Goal: Task Accomplishment & Management: Use online tool/utility

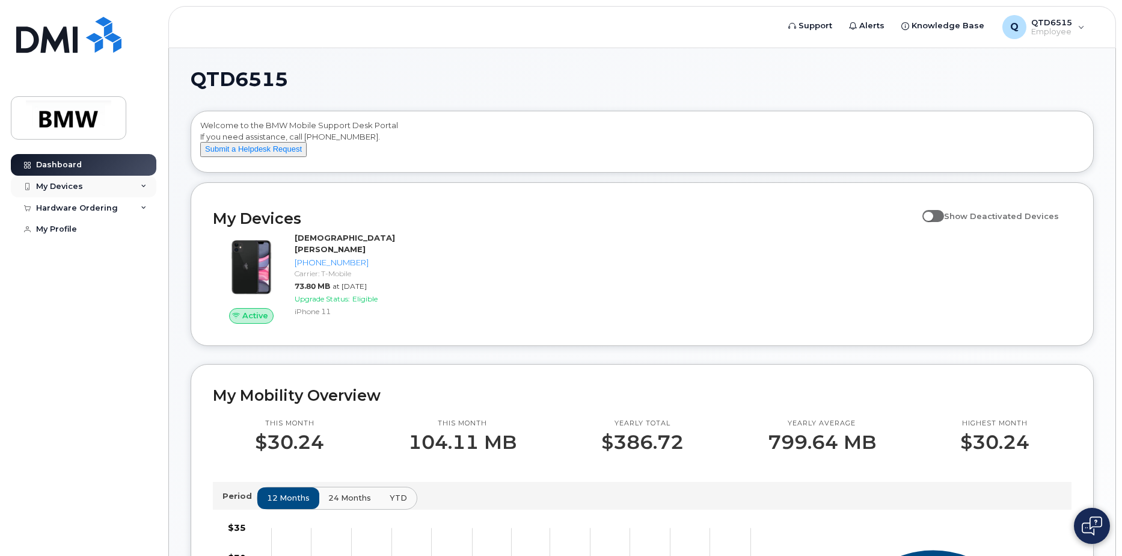
click at [81, 187] on div "My Devices" at bounding box center [84, 187] width 146 height 22
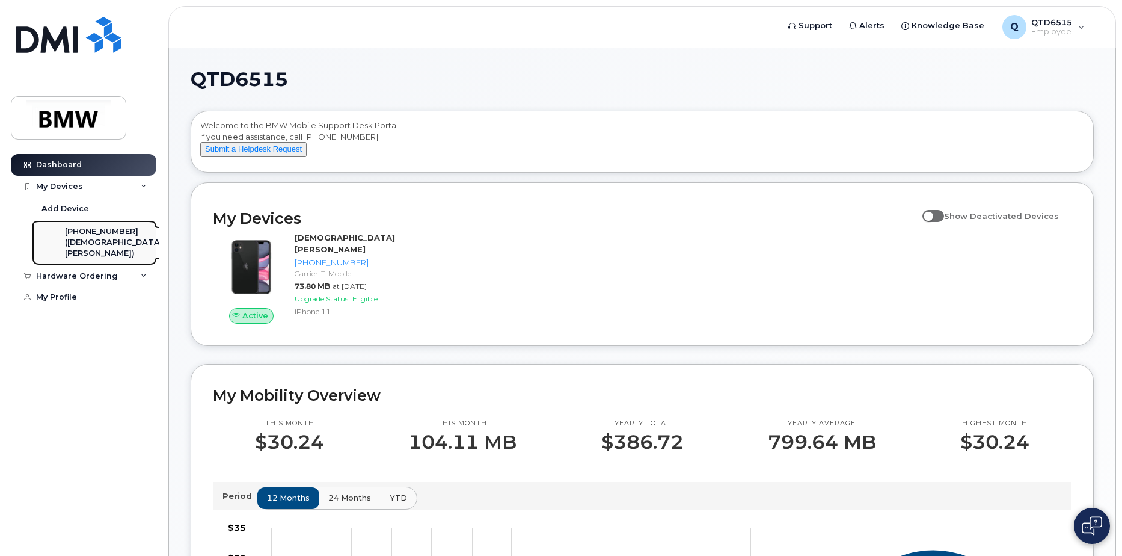
click at [90, 239] on div "([DEMOGRAPHIC_DATA][PERSON_NAME])" at bounding box center [114, 248] width 98 height 22
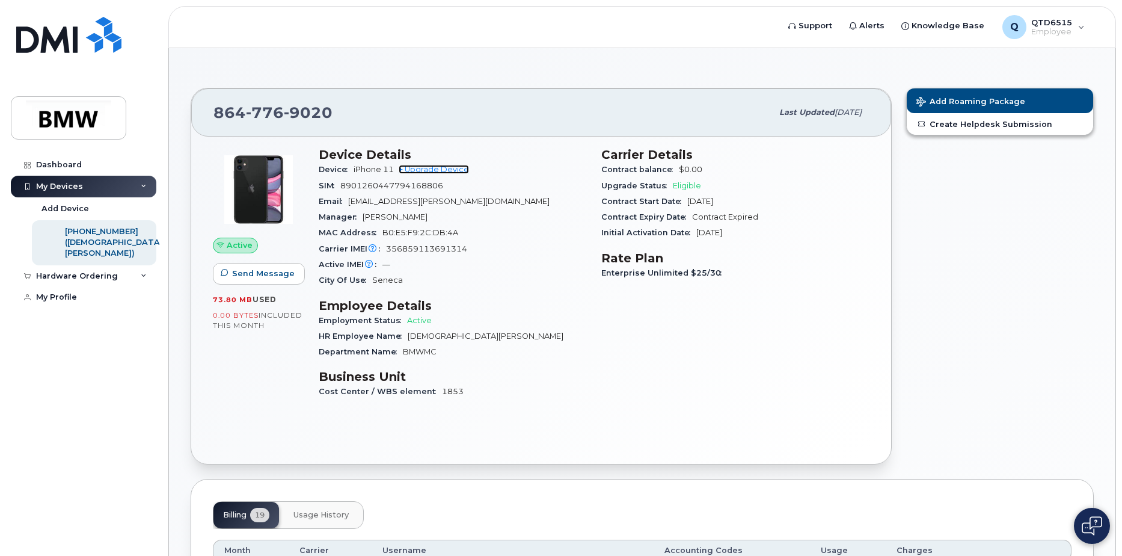
click at [437, 168] on link "+ Upgrade Device" at bounding box center [434, 169] width 70 height 9
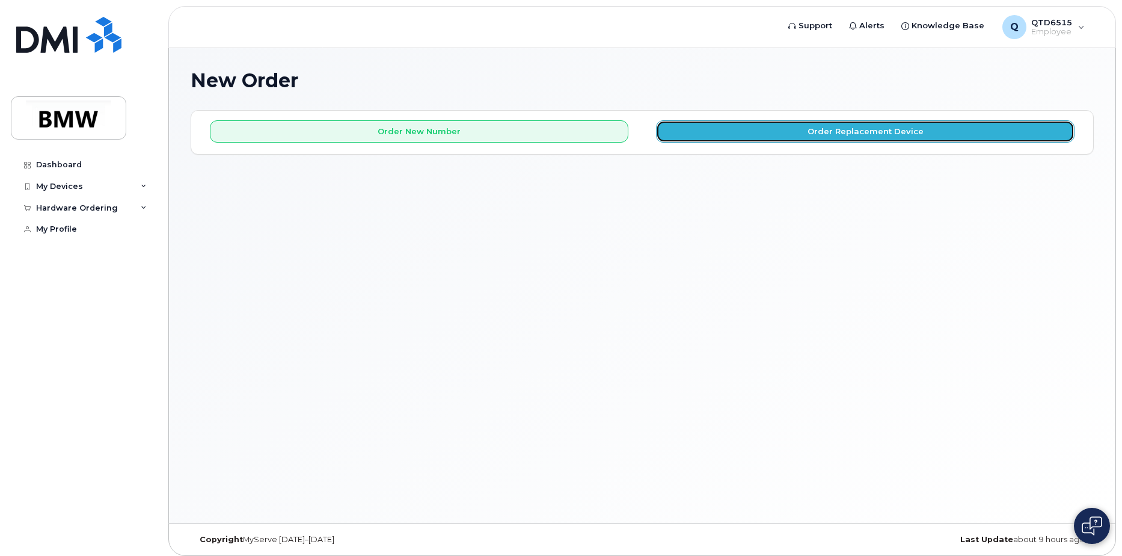
click at [865, 129] on button "Order Replacement Device" at bounding box center [865, 131] width 419 height 22
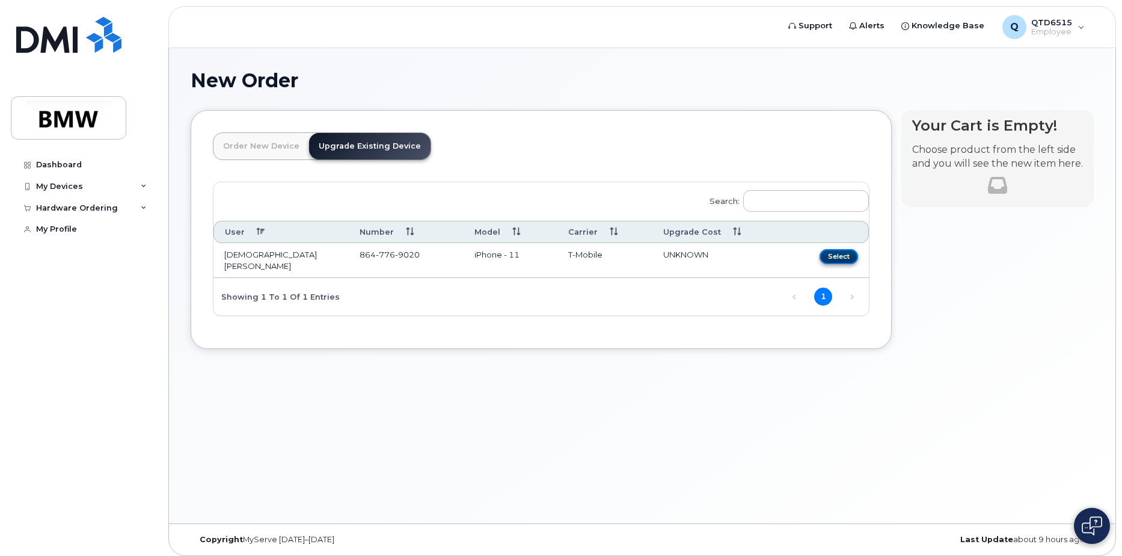
click at [840, 253] on button "Select" at bounding box center [839, 256] width 38 height 15
